Goal: Task Accomplishment & Management: Manage account settings

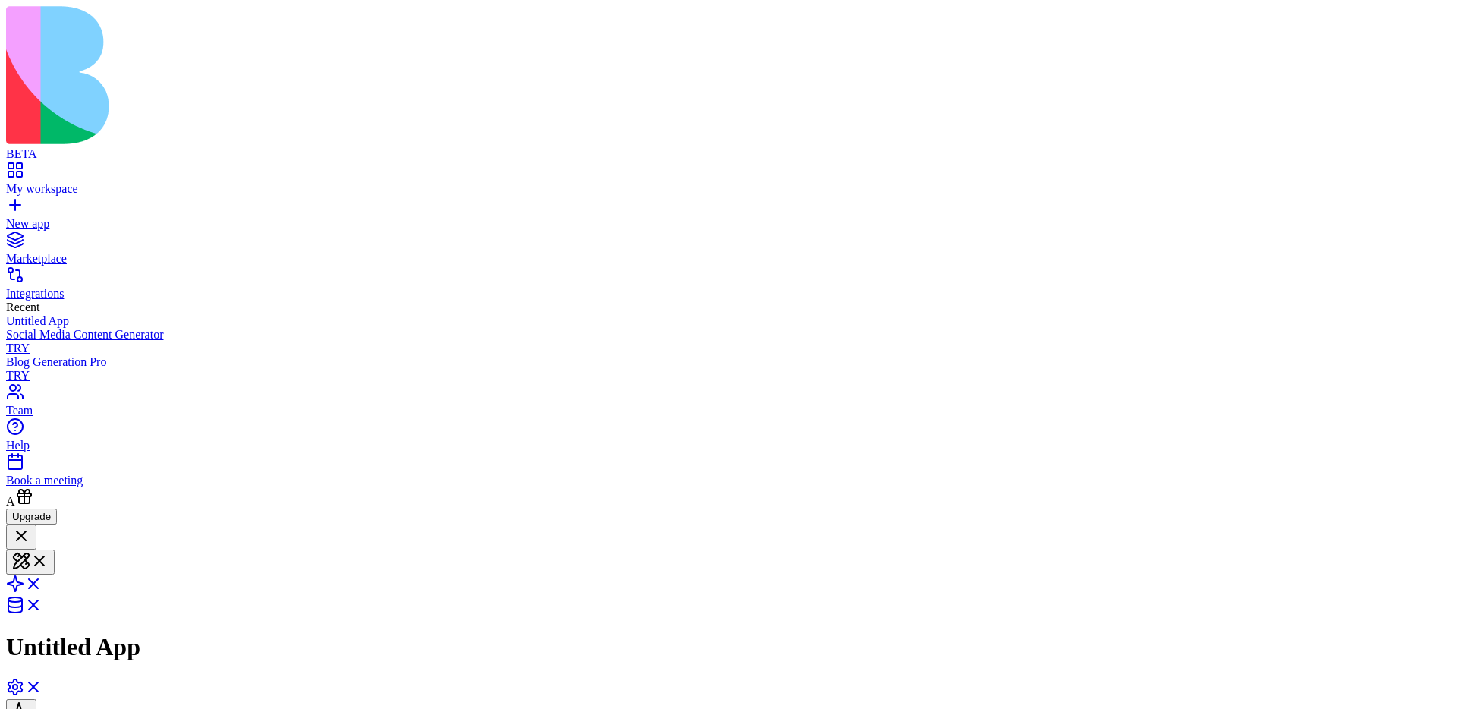
drag, startPoint x: 1424, startPoint y: 685, endPoint x: 1399, endPoint y: 674, distance: 27.2
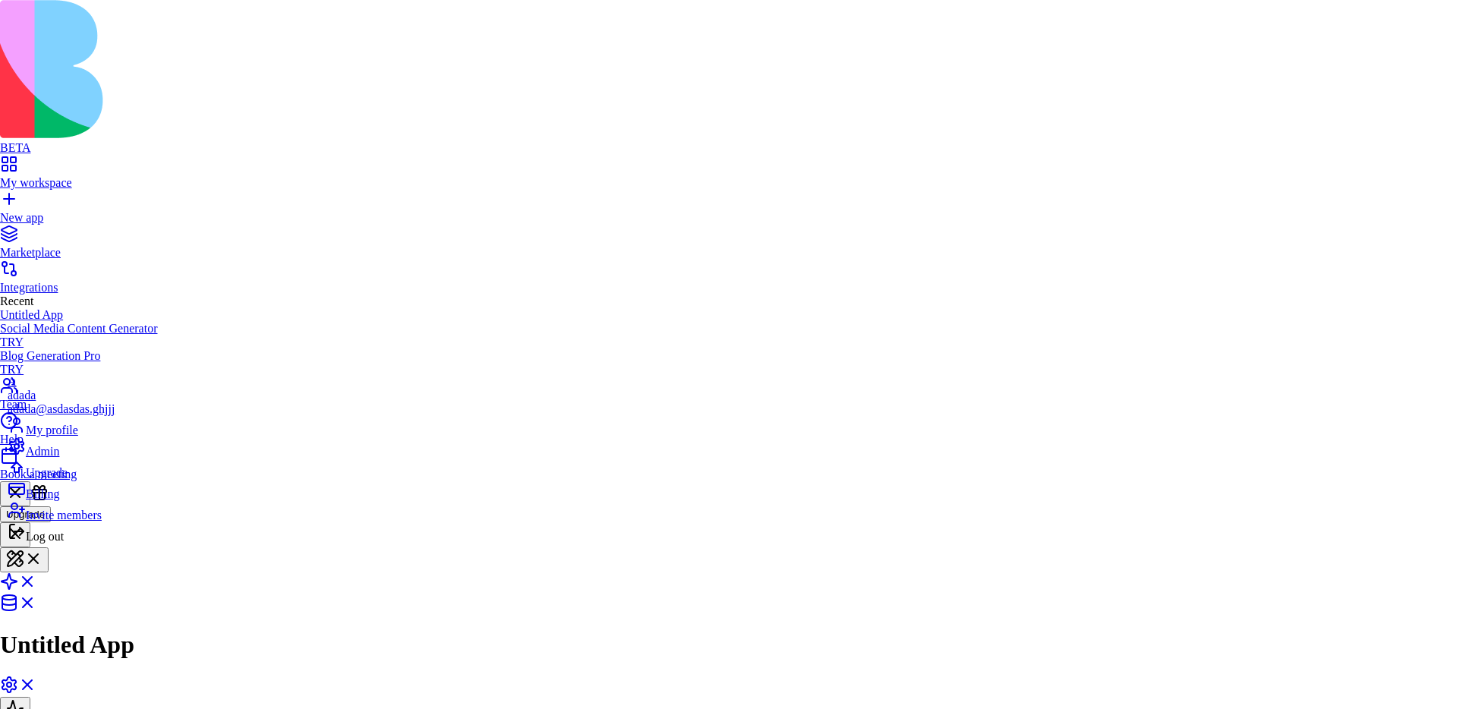
click at [90, 458] on div "Admin" at bounding box center [61, 447] width 107 height 21
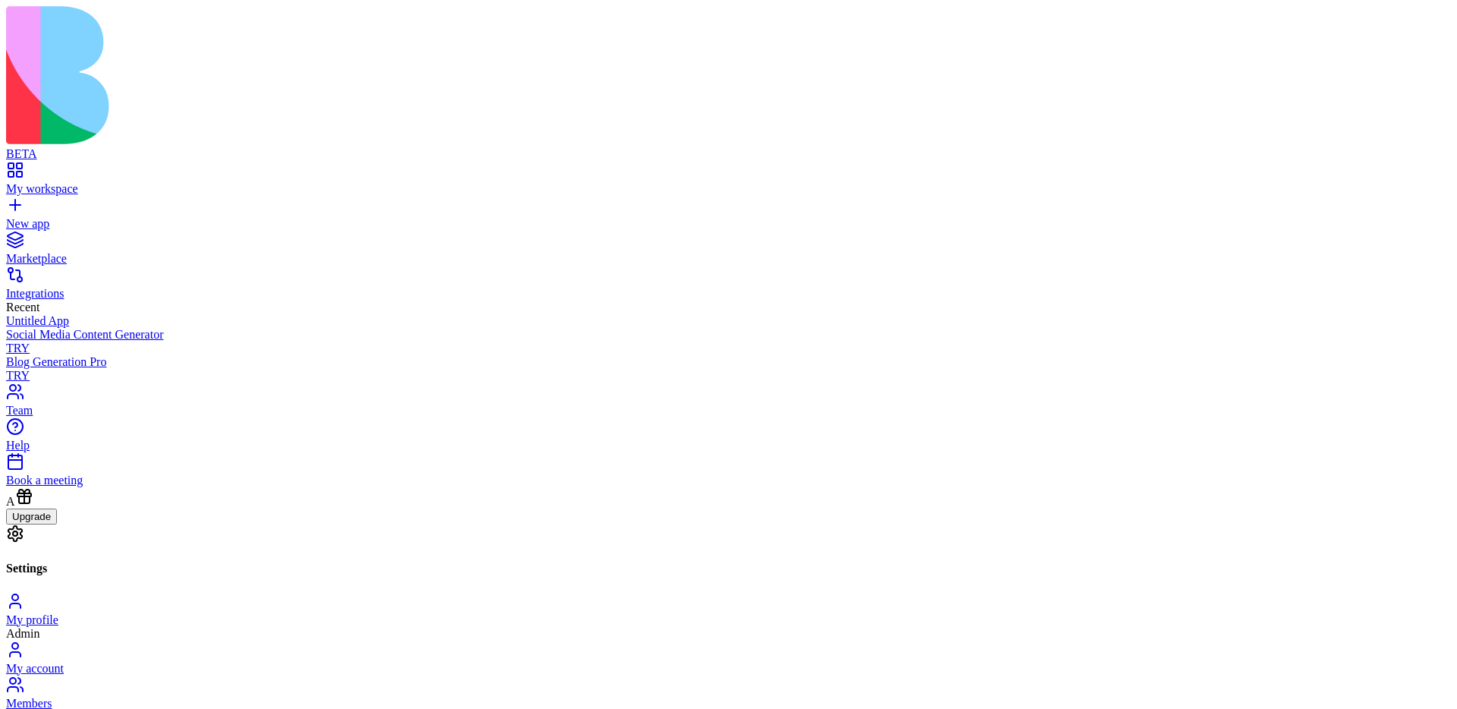
click at [253, 704] on div at bounding box center [129, 704] width 247 height 0
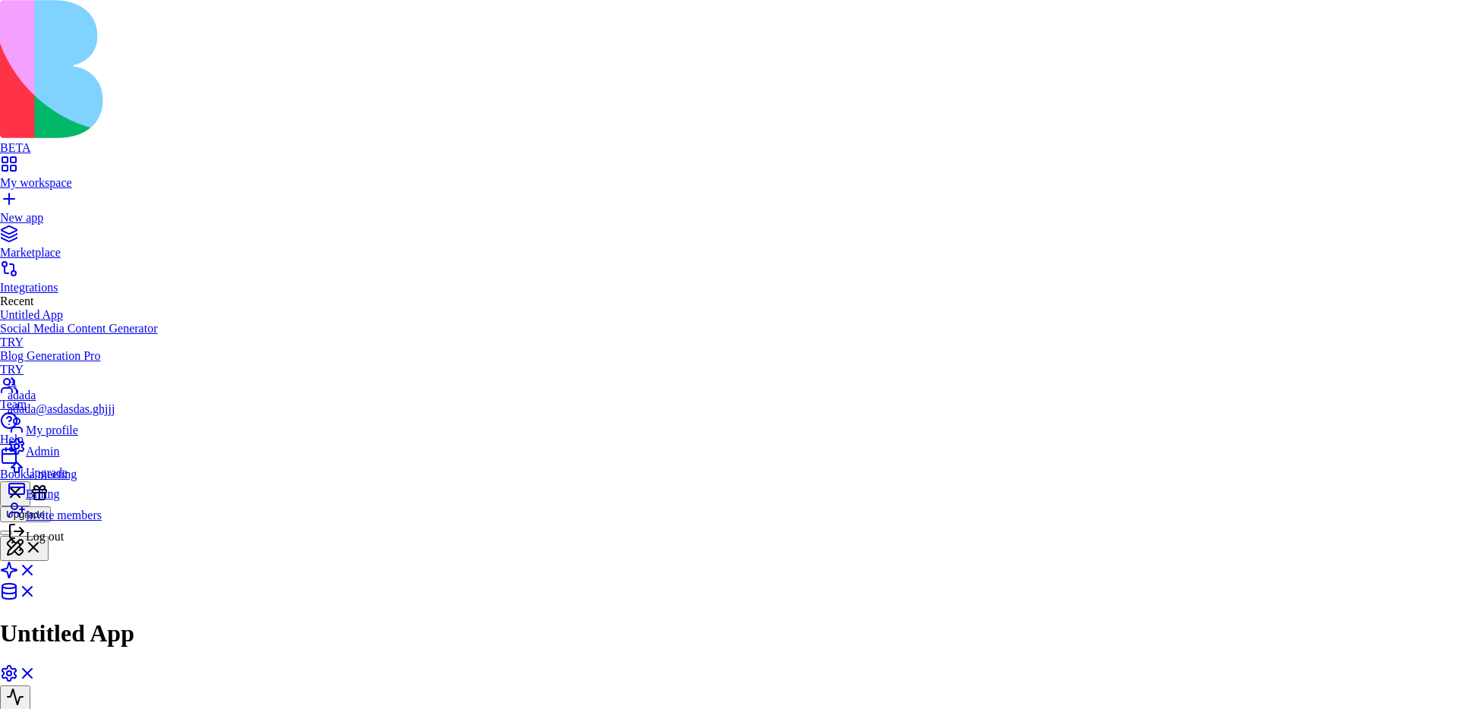
click at [59, 500] on span "Billing" at bounding box center [42, 493] width 33 height 13
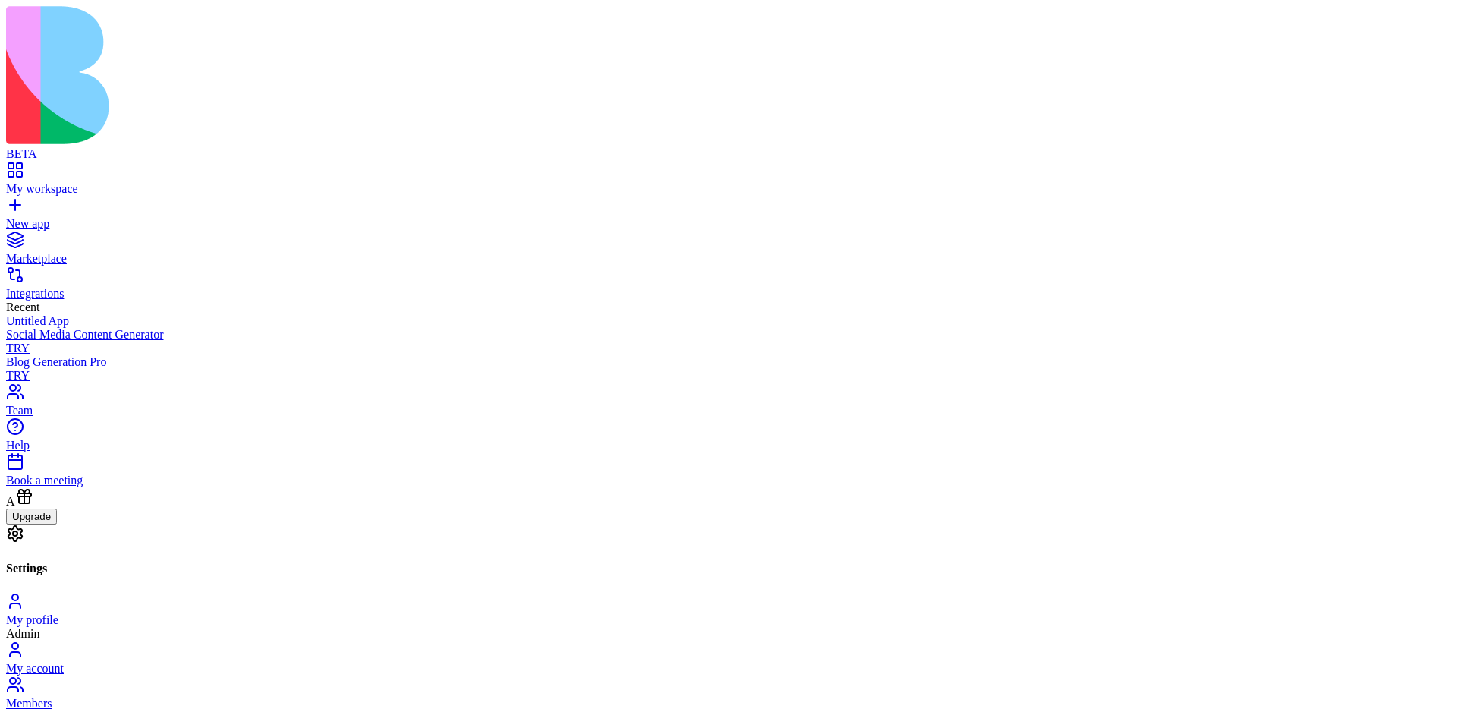
drag, startPoint x: 581, startPoint y: 473, endPoint x: 619, endPoint y: 474, distance: 38.0
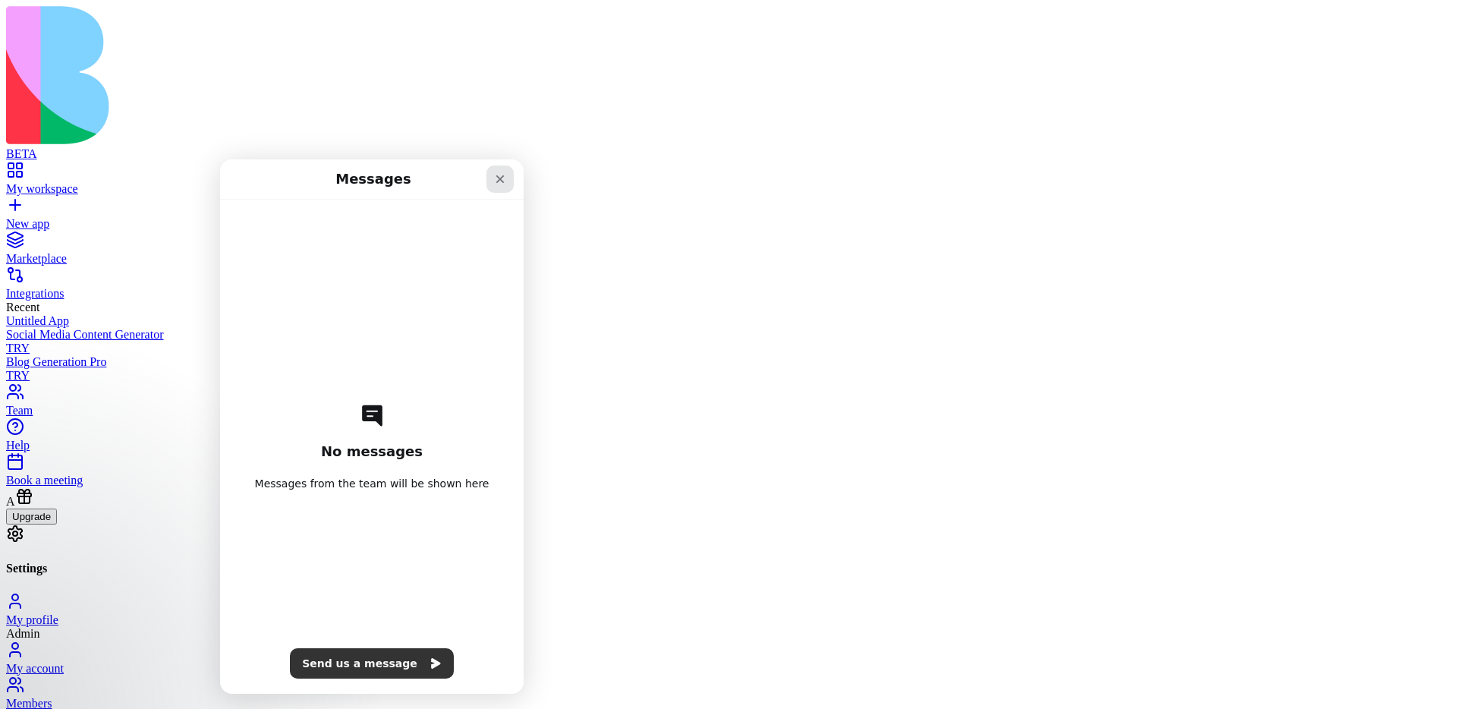
click at [501, 174] on icon "Close" at bounding box center [500, 179] width 12 height 12
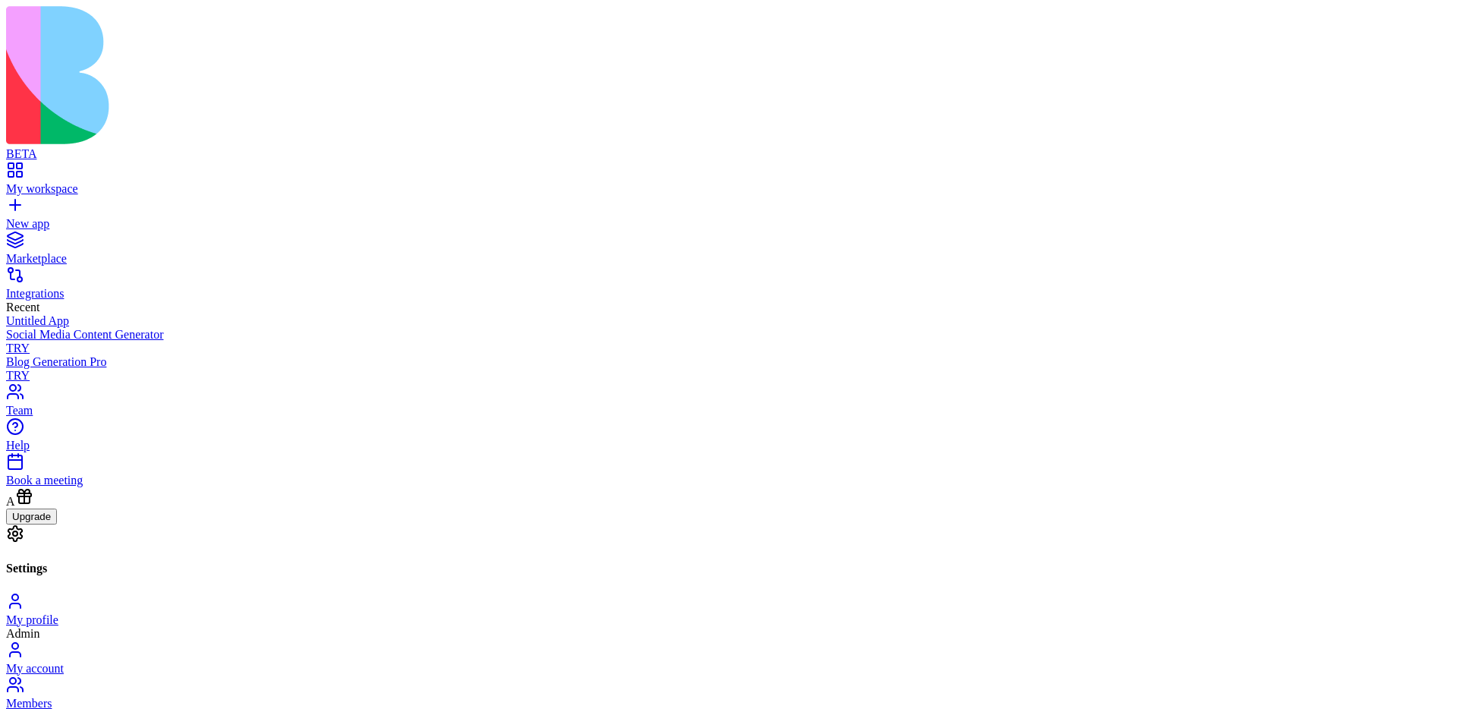
drag, startPoint x: 976, startPoint y: 147, endPoint x: 696, endPoint y: 149, distance: 280.0
